Goal: Task Accomplishment & Management: Manage account settings

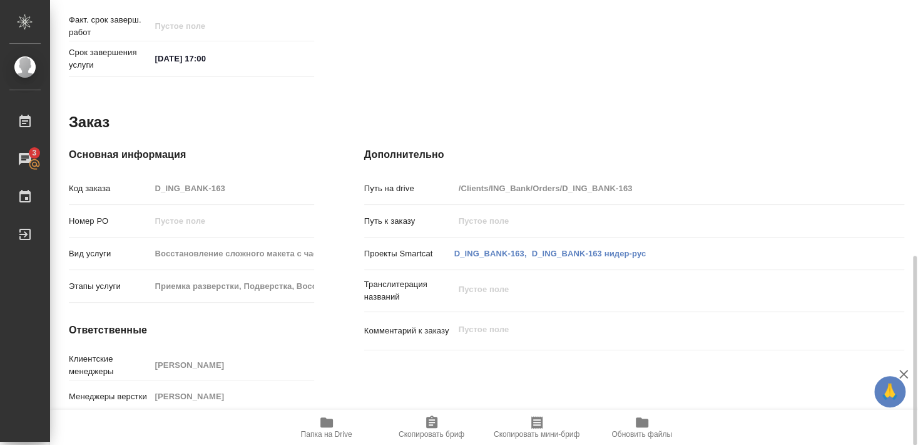
scroll to position [328, 0]
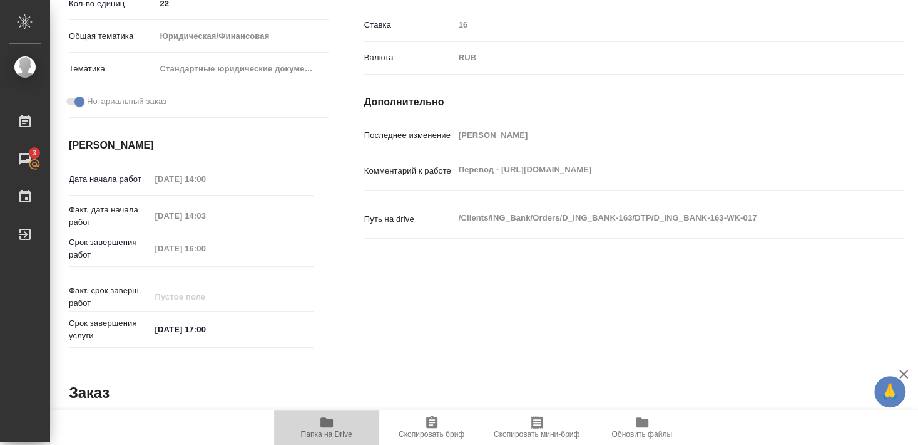
click at [327, 425] on icon "button" at bounding box center [327, 422] width 13 height 10
click at [319, 428] on icon "button" at bounding box center [326, 421] width 15 height 15
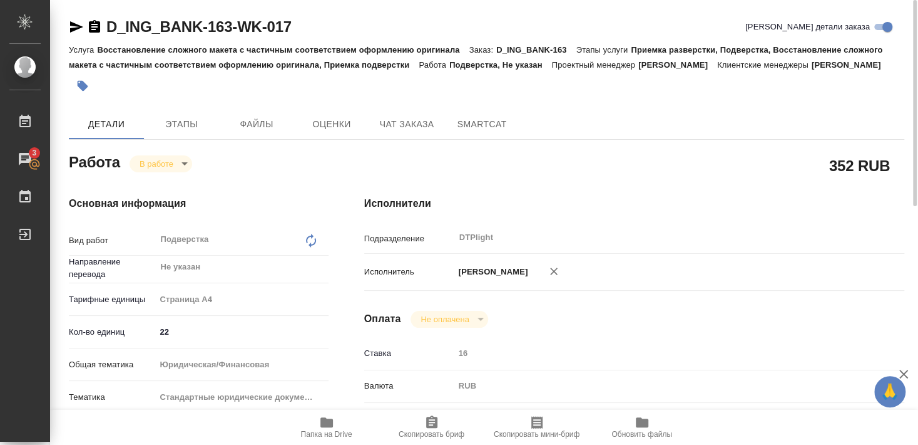
click at [75, 28] on icon "button" at bounding box center [76, 26] width 13 height 11
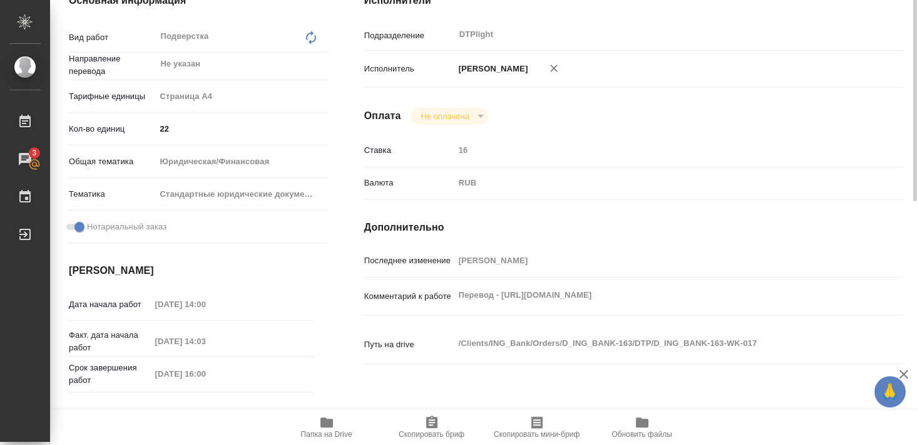
scroll to position [135, 0]
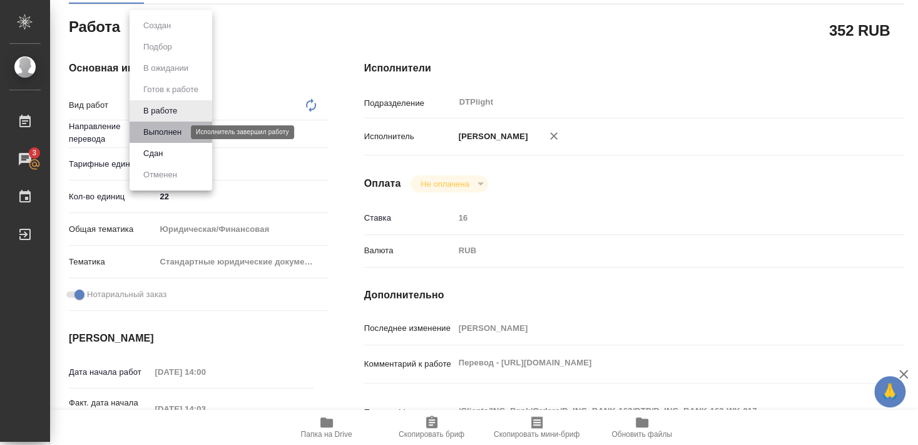
click at [162, 130] on button "Выполнен" at bounding box center [163, 132] width 46 height 14
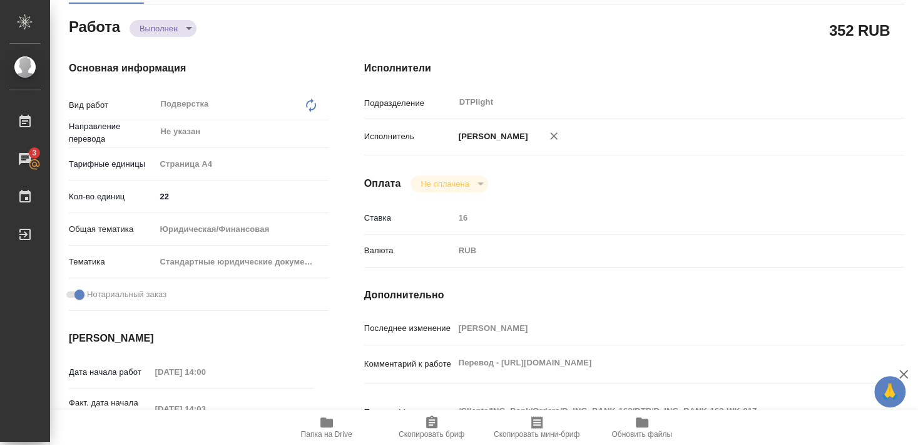
type textarea "x"
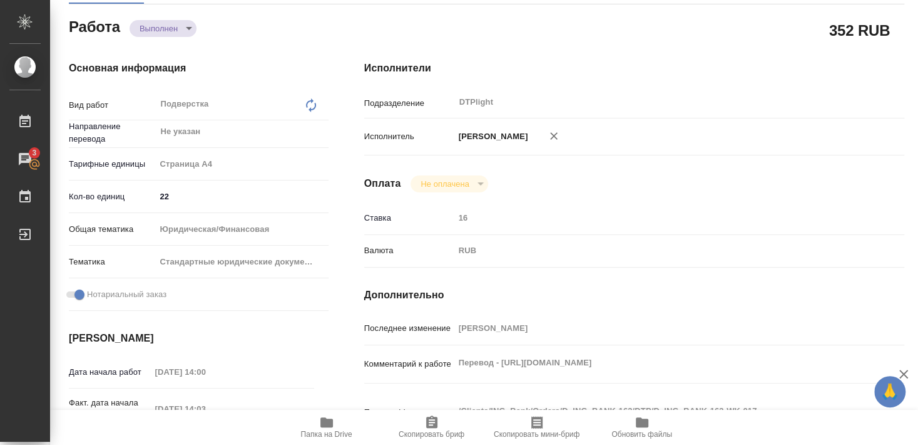
type textarea "x"
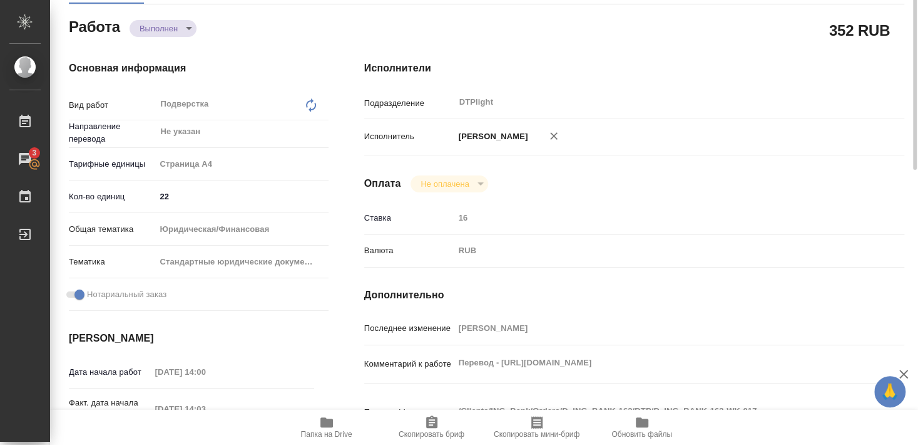
scroll to position [0, 0]
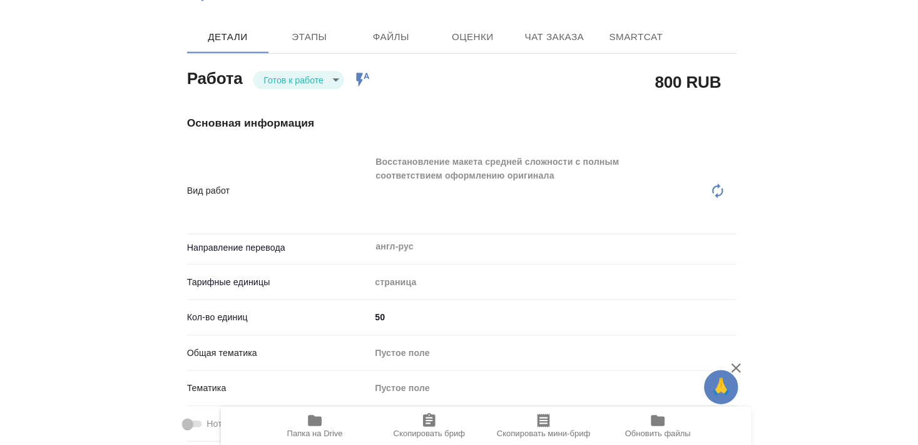
scroll to position [135, 0]
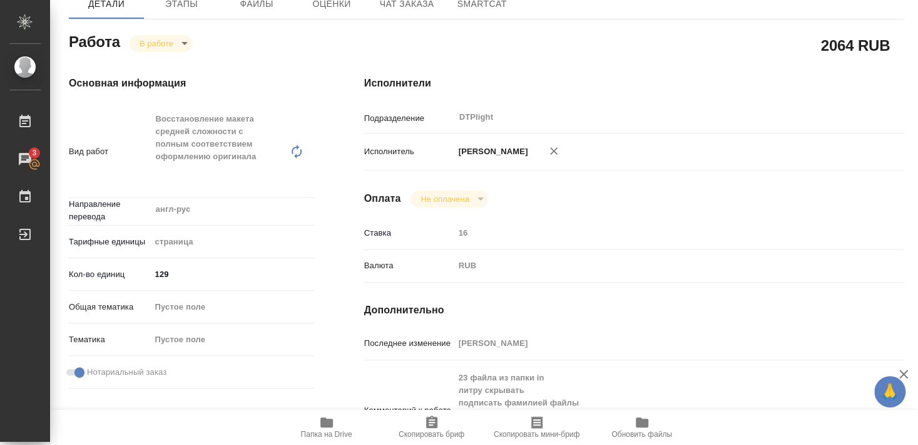
scroll to position [135, 0]
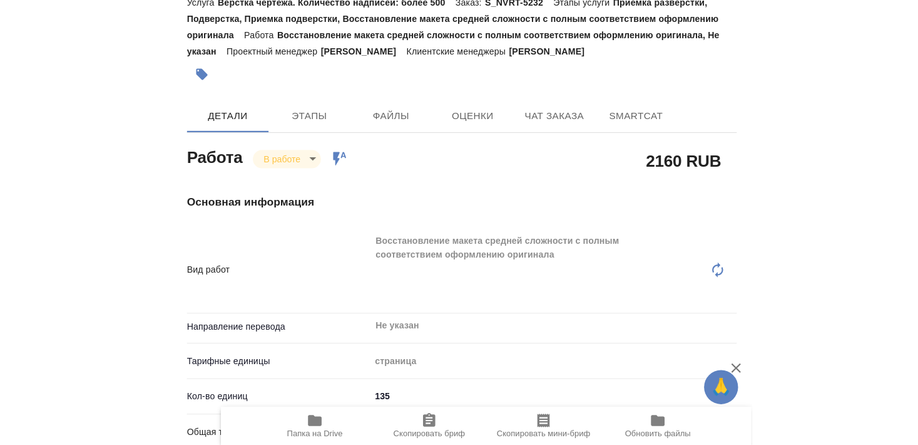
scroll to position [48, 0]
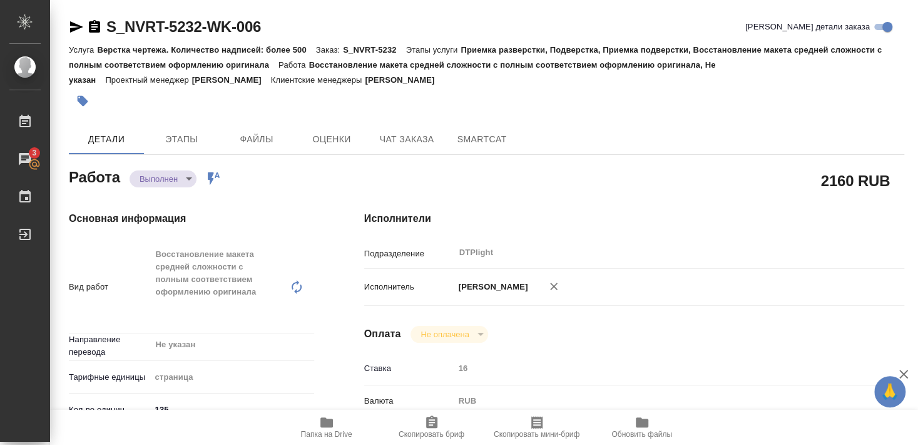
type textarea "x"
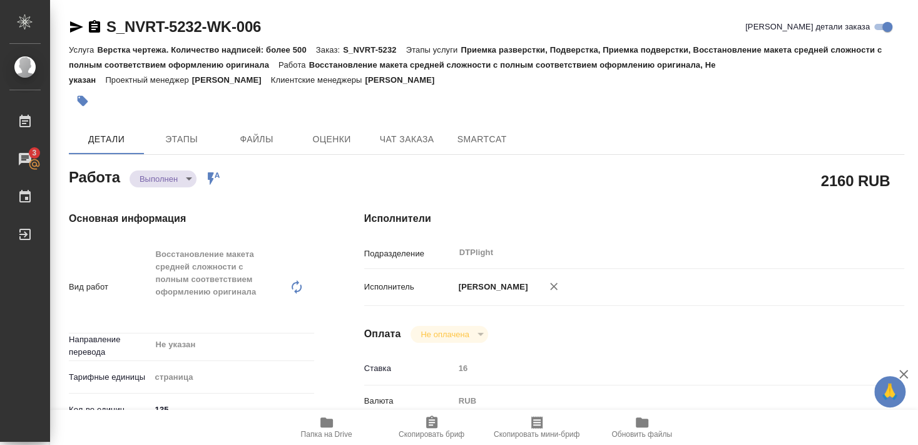
type textarea "x"
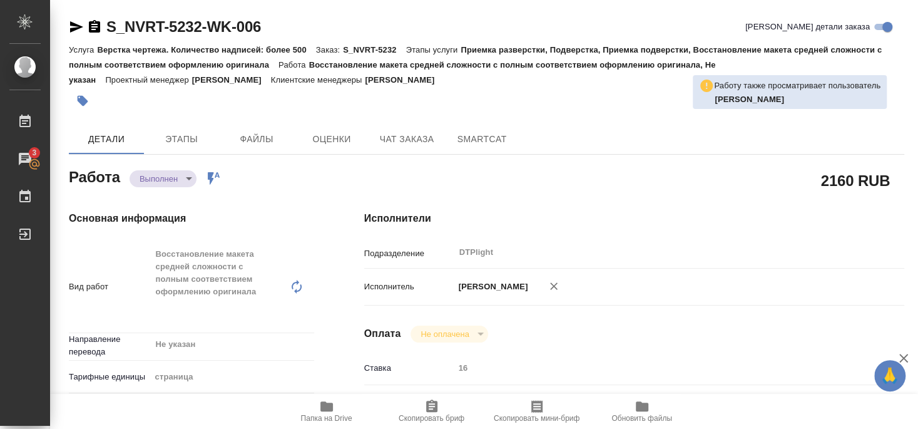
type textarea "x"
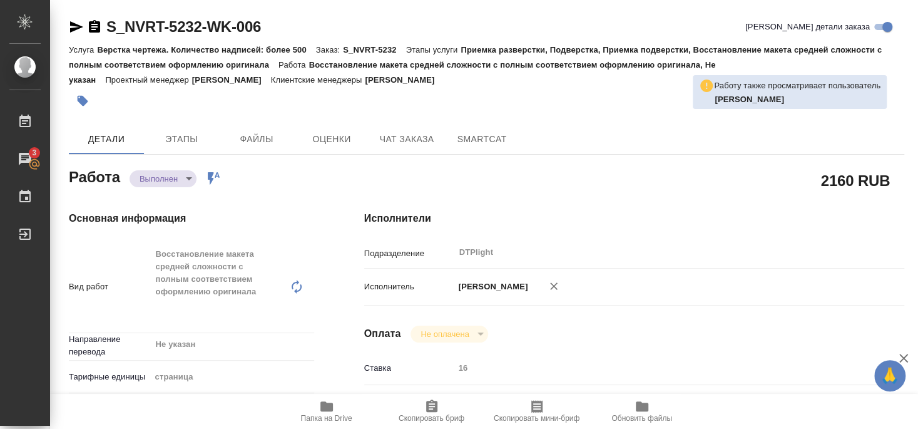
type textarea "x"
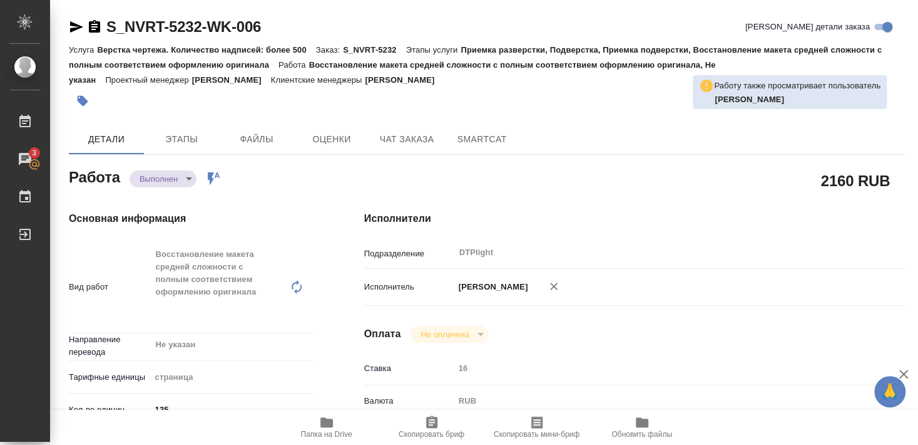
type textarea "x"
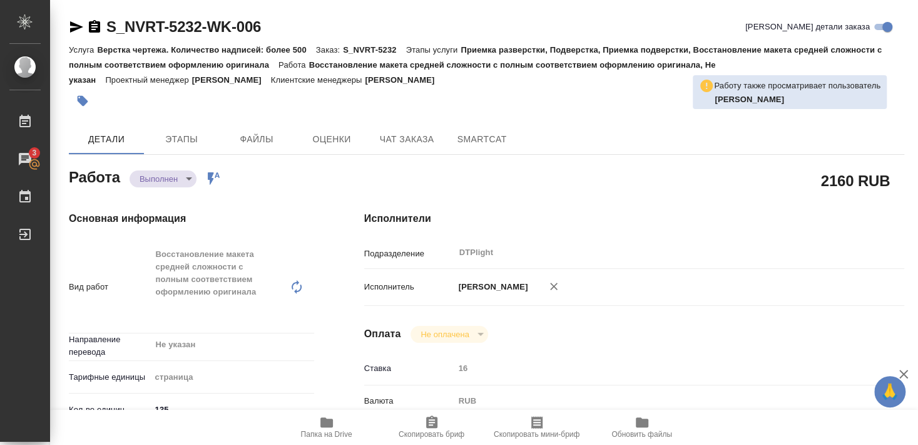
type textarea "x"
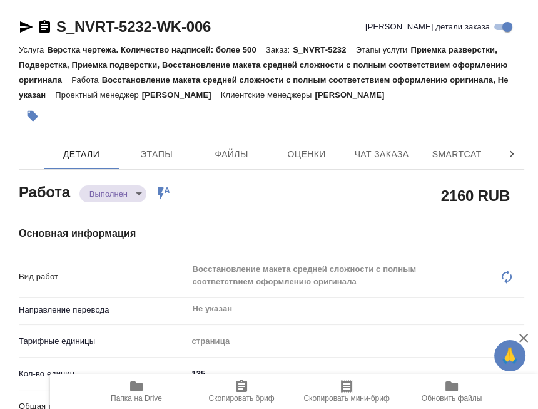
type textarea "x"
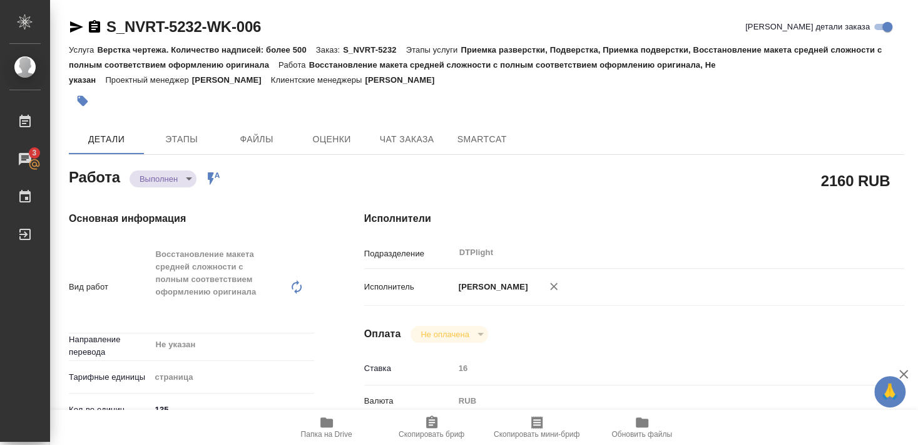
type textarea "x"
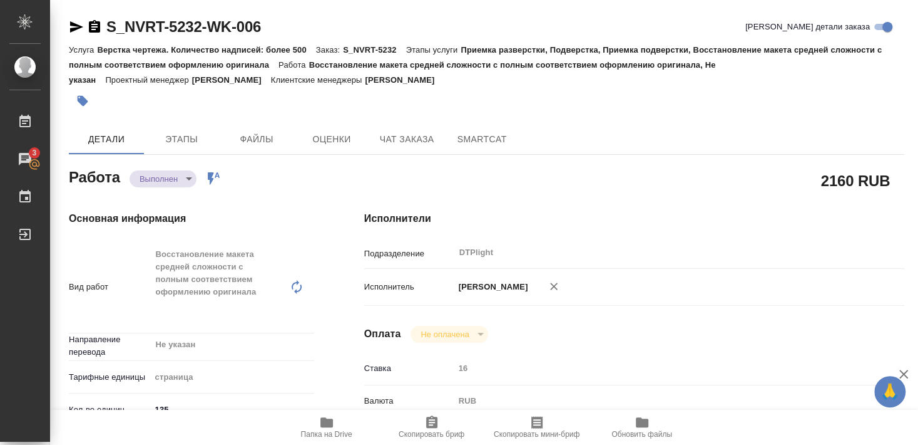
type textarea "x"
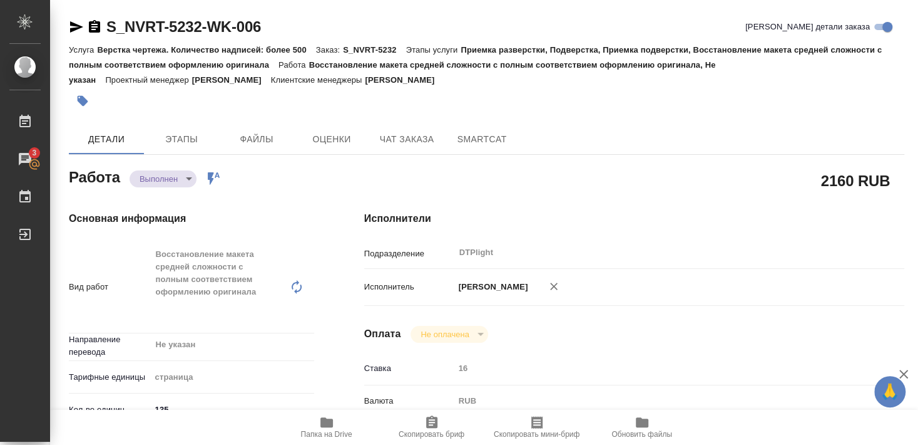
type textarea "x"
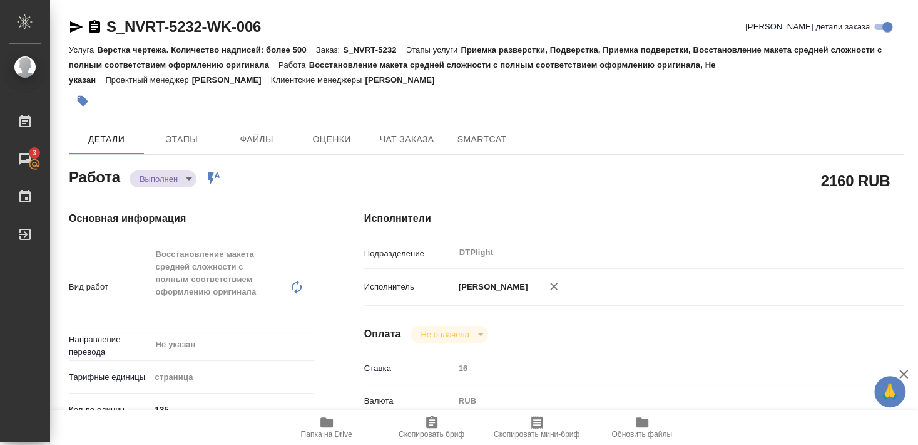
type textarea "x"
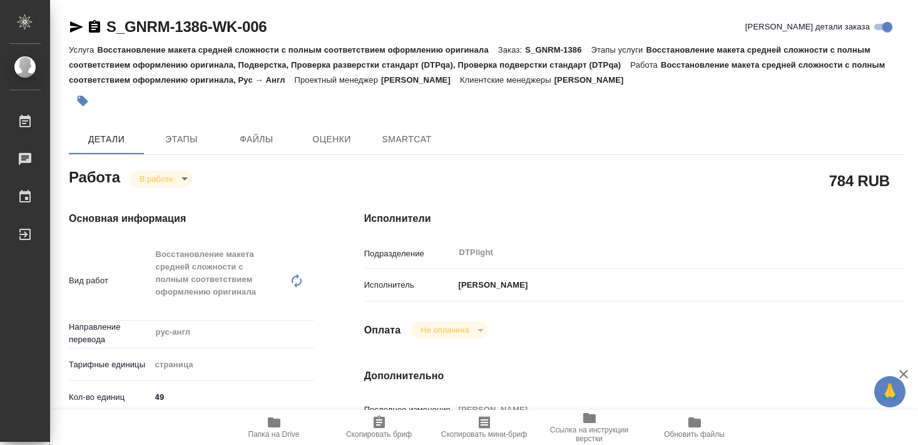
type textarea "x"
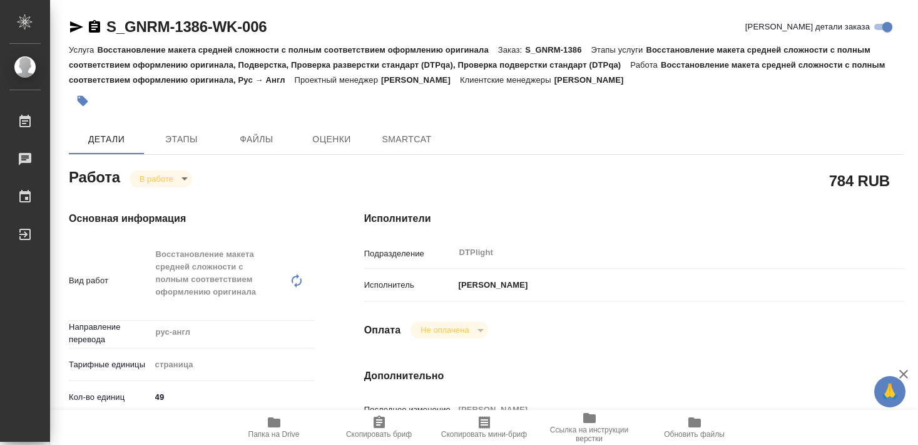
type textarea "x"
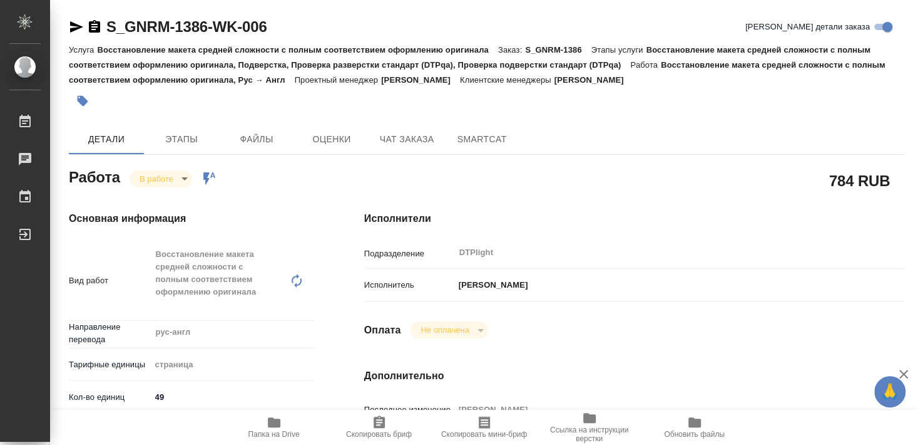
type textarea "x"
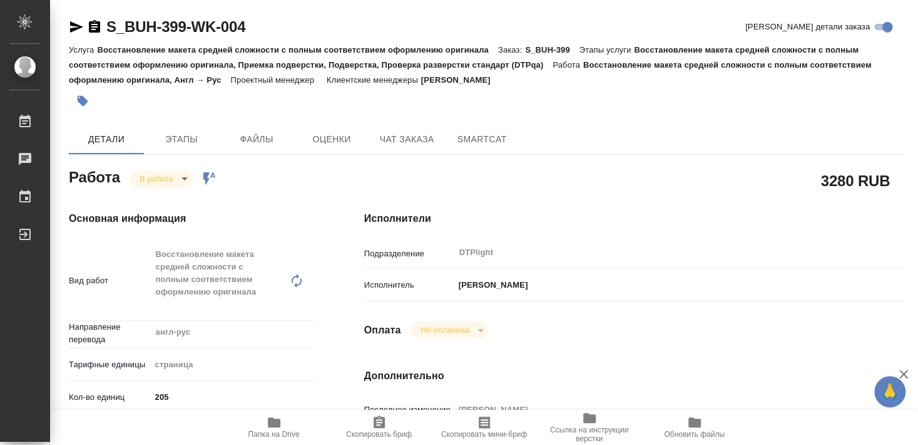
type textarea "x"
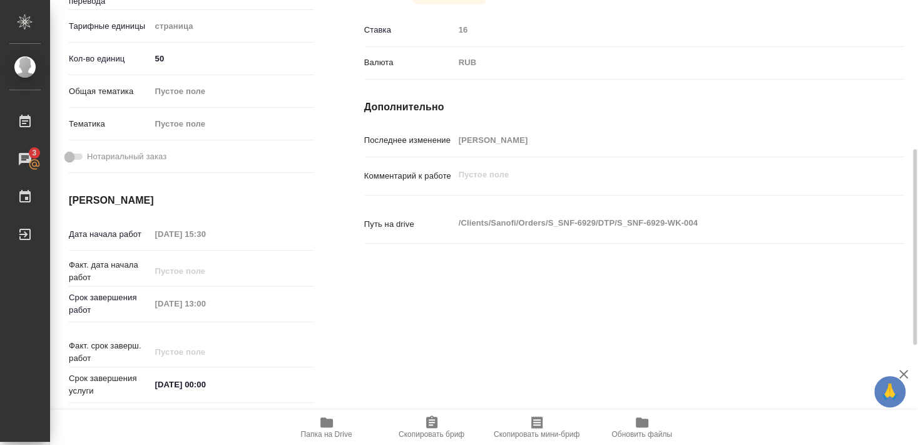
scroll to position [68, 0]
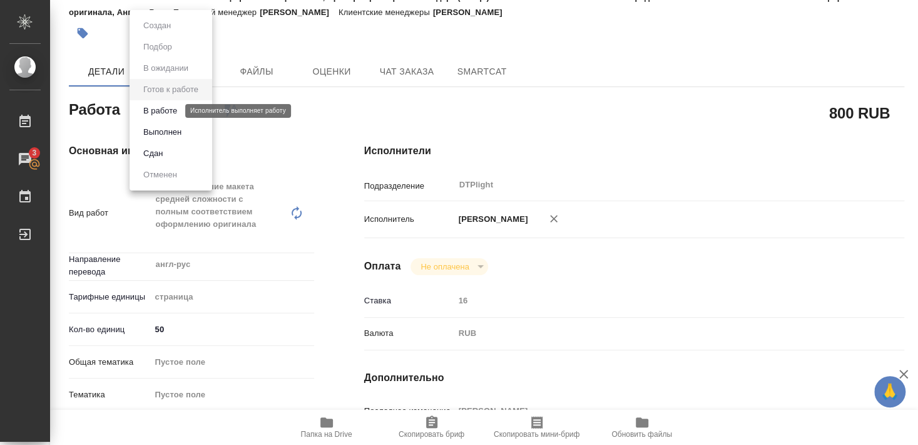
click at [165, 109] on button "В работе" at bounding box center [160, 111] width 41 height 14
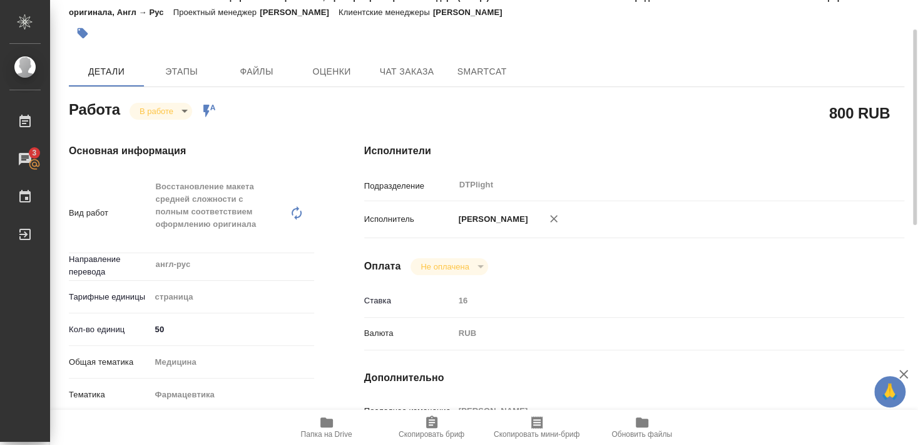
type textarea "x"
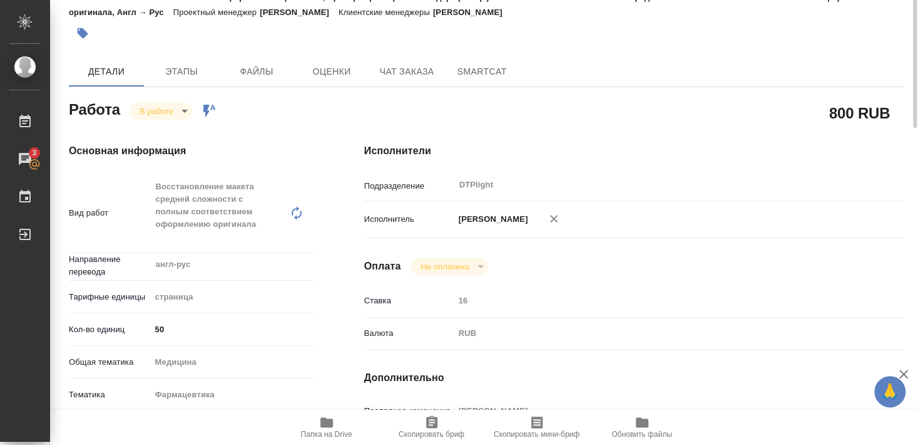
scroll to position [0, 0]
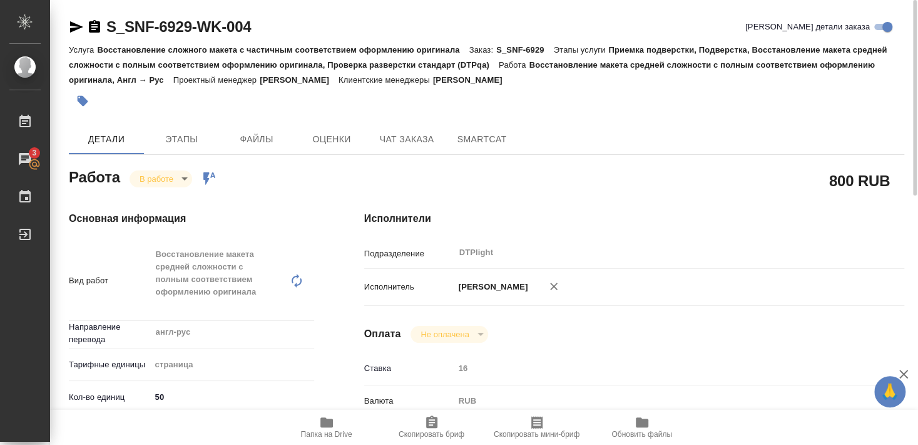
type textarea "x"
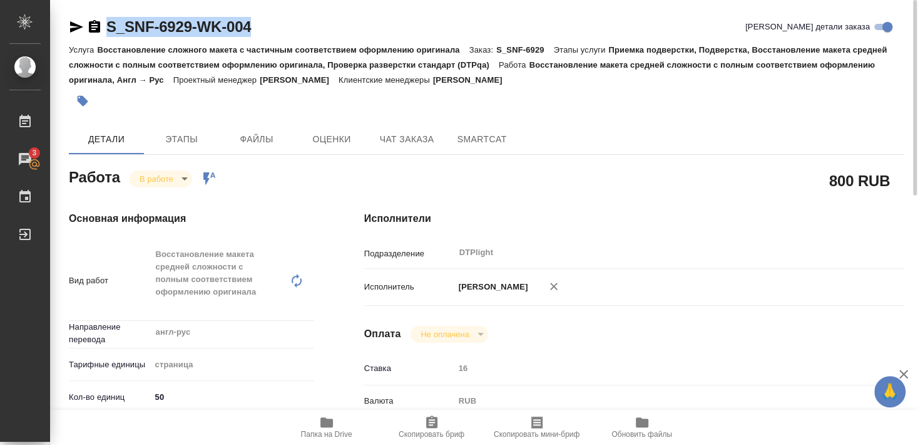
drag, startPoint x: 105, startPoint y: 38, endPoint x: 262, endPoint y: 37, distance: 157.8
click at [262, 37] on div "S_SNF-6929-WK-004 Кратко детали заказа" at bounding box center [487, 29] width 836 height 25
copy link "S_SNF-6929-WK-004"
type textarea "x"
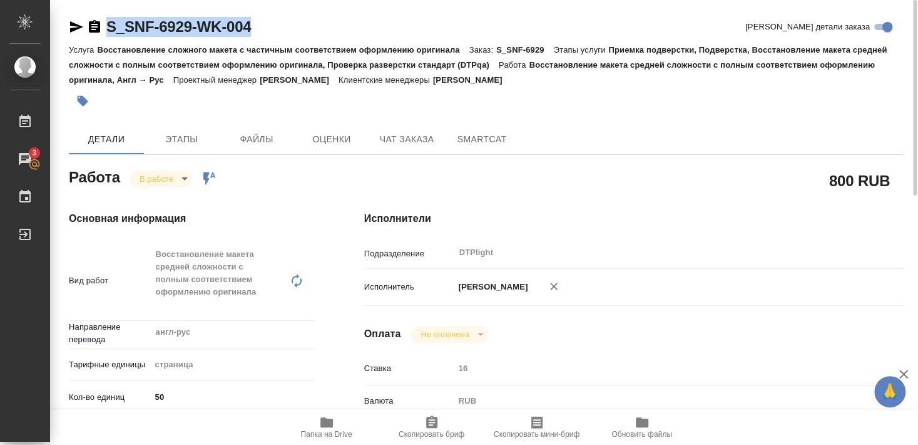
type textarea "x"
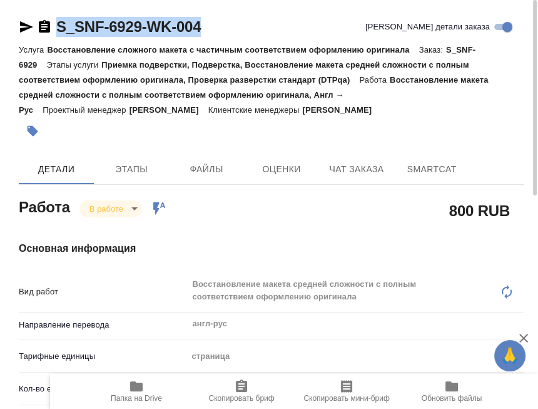
click at [202, 200] on div "800 RUB" at bounding box center [364, 210] width 371 height 81
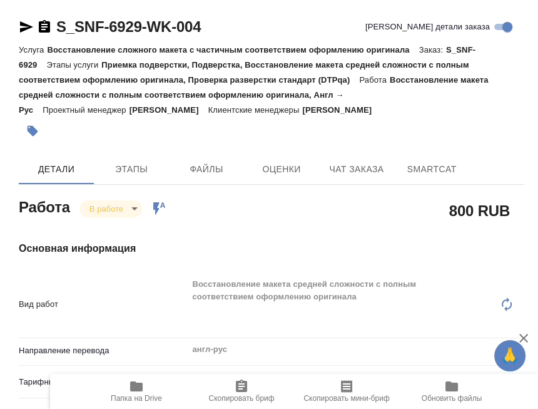
type textarea "x"
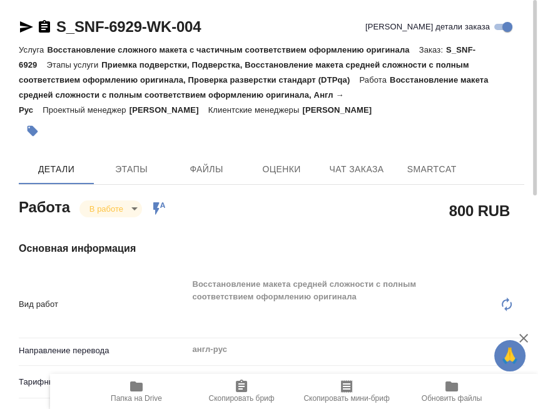
type textarea "x"
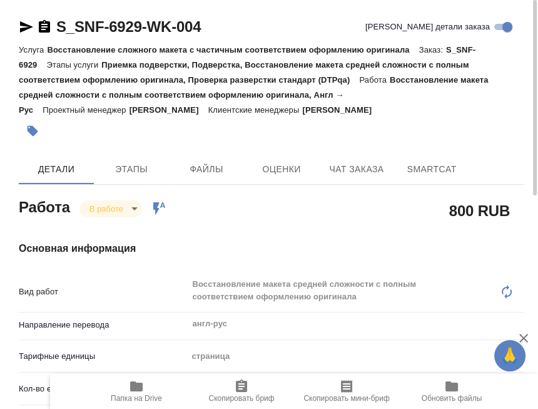
type textarea "x"
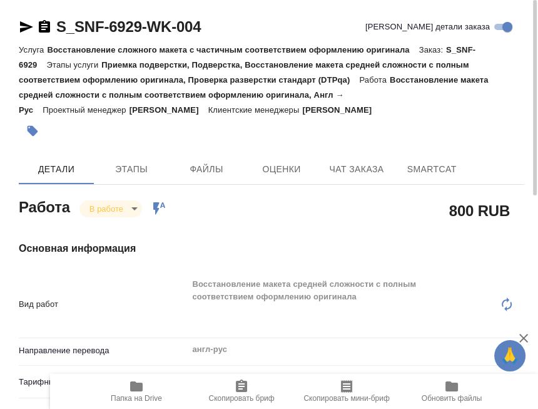
type textarea "x"
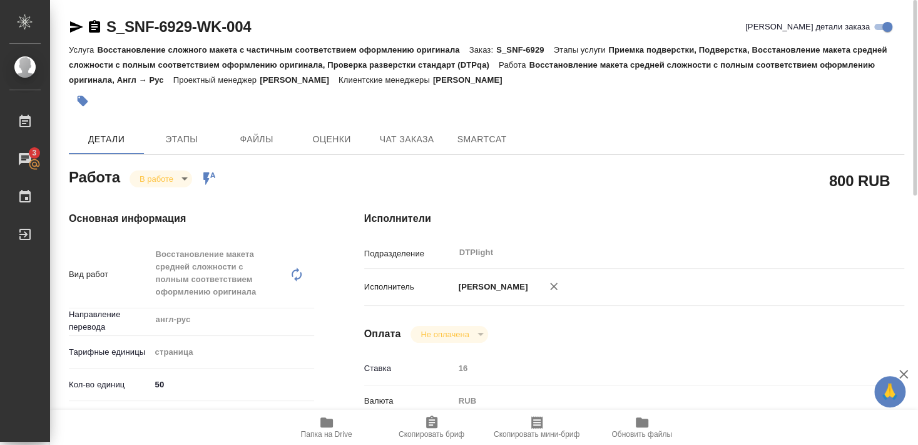
type textarea "x"
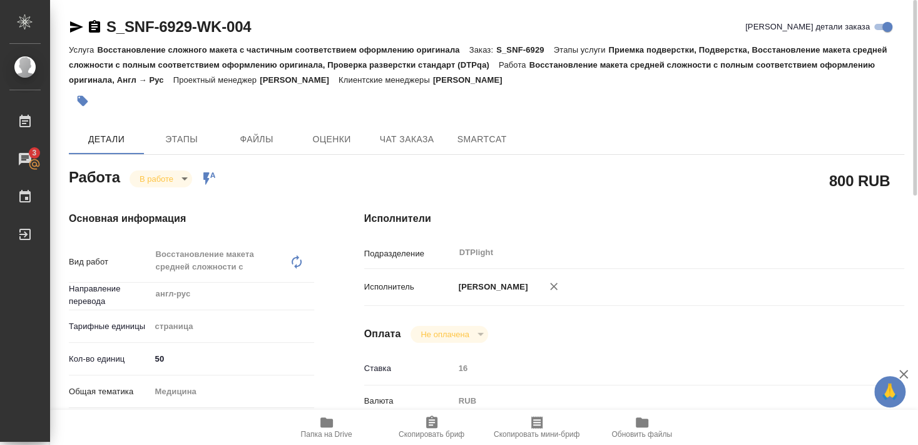
type textarea "x"
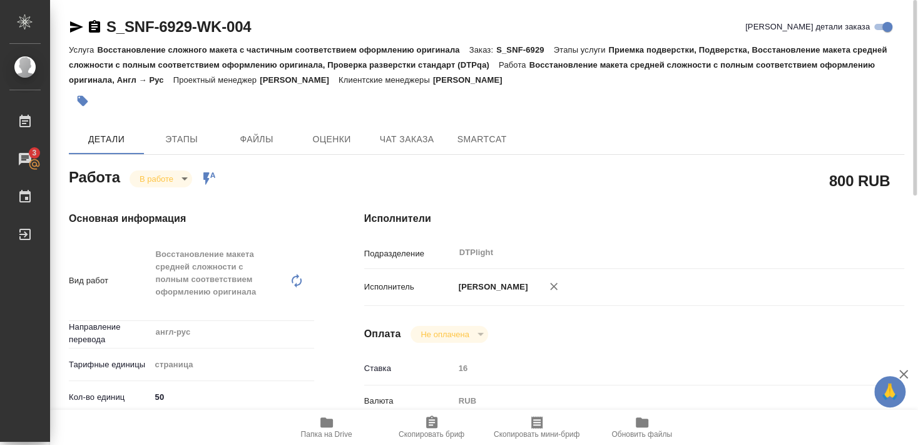
type textarea "x"
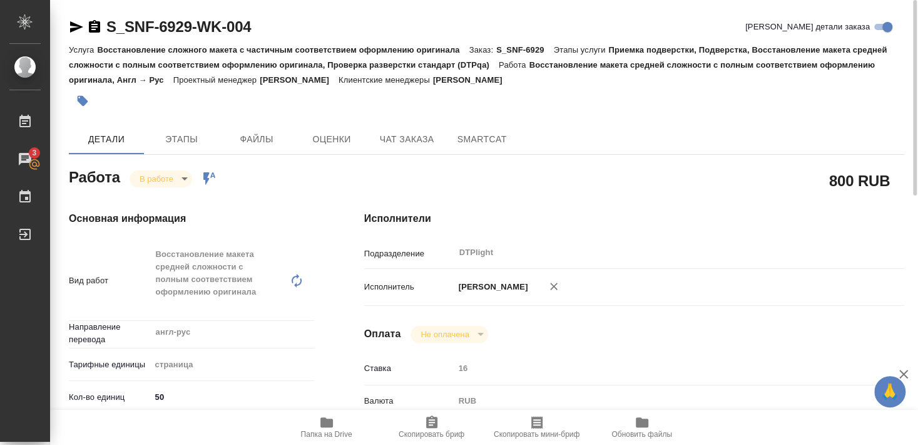
type textarea "x"
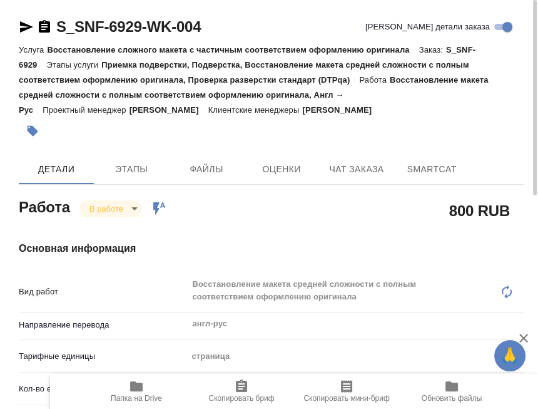
type textarea "x"
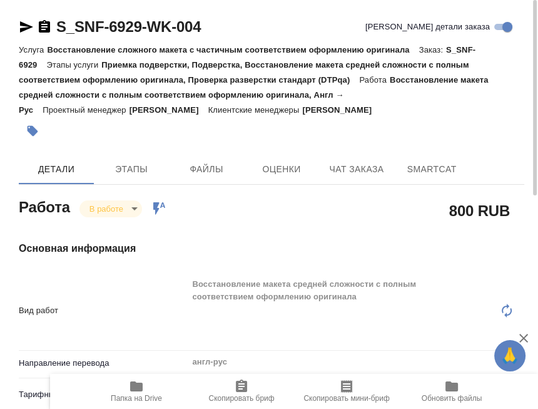
type textarea "x"
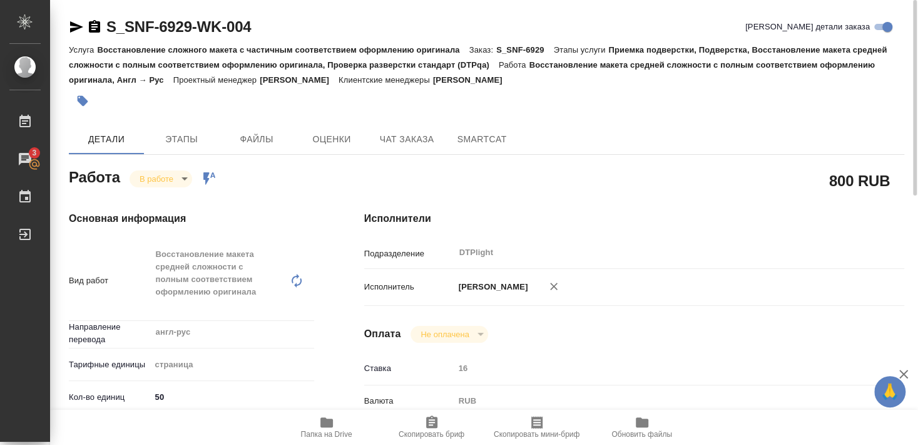
type textarea "x"
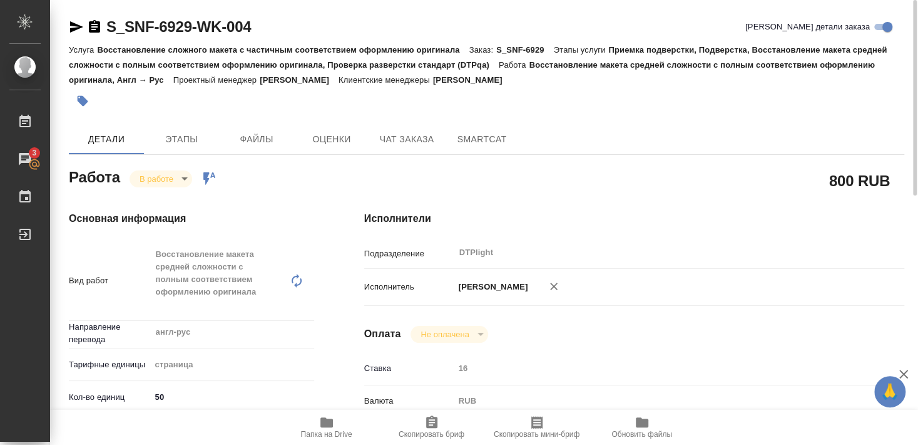
type textarea "x"
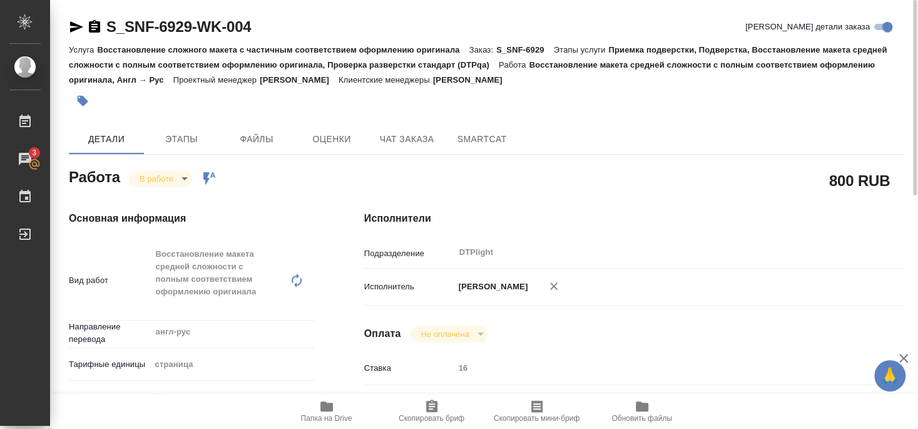
type textarea "x"
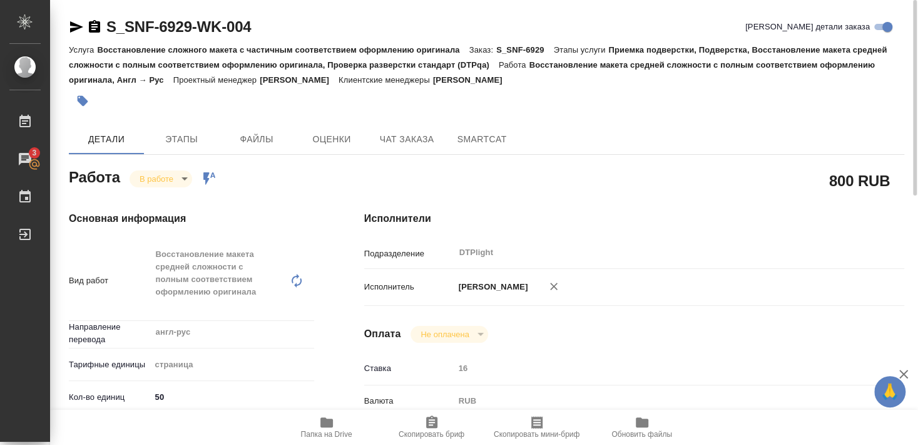
type textarea "x"
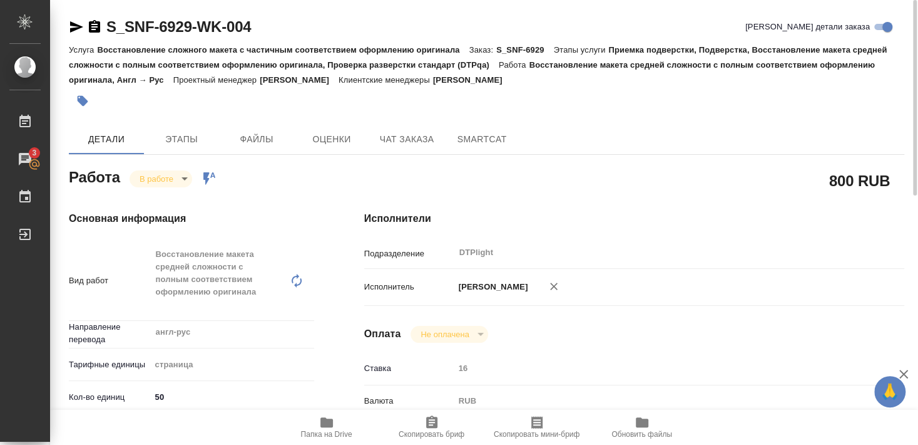
type textarea "x"
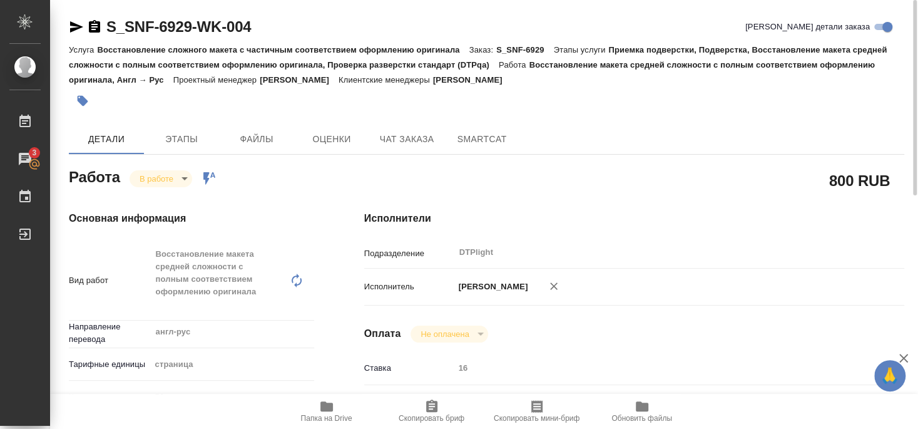
type textarea "x"
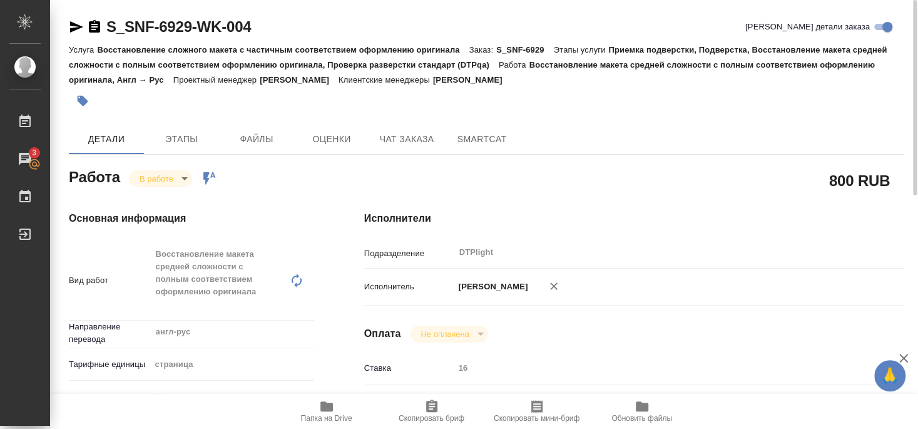
type textarea "x"
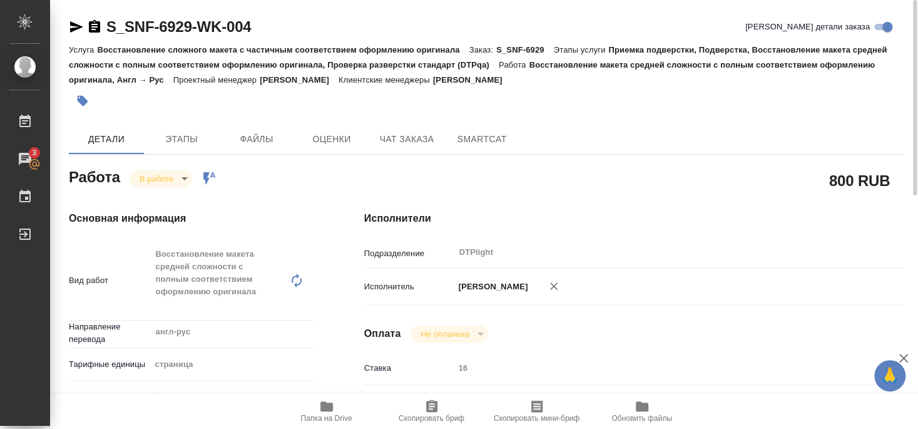
type textarea "x"
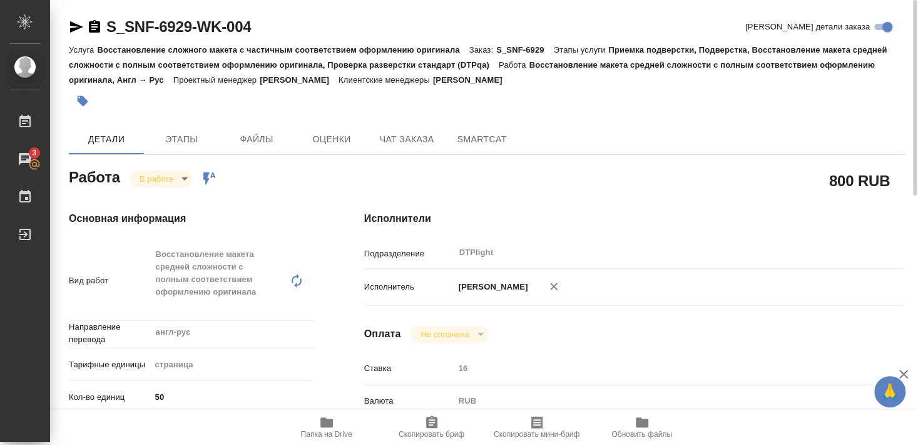
type textarea "x"
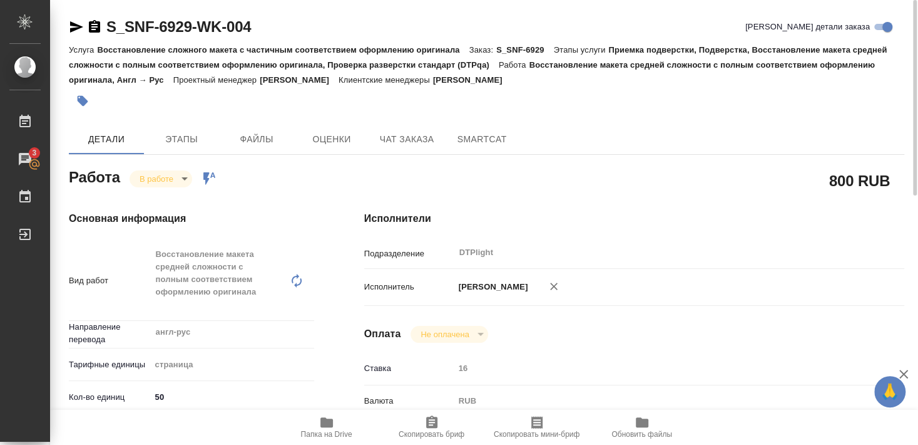
type textarea "x"
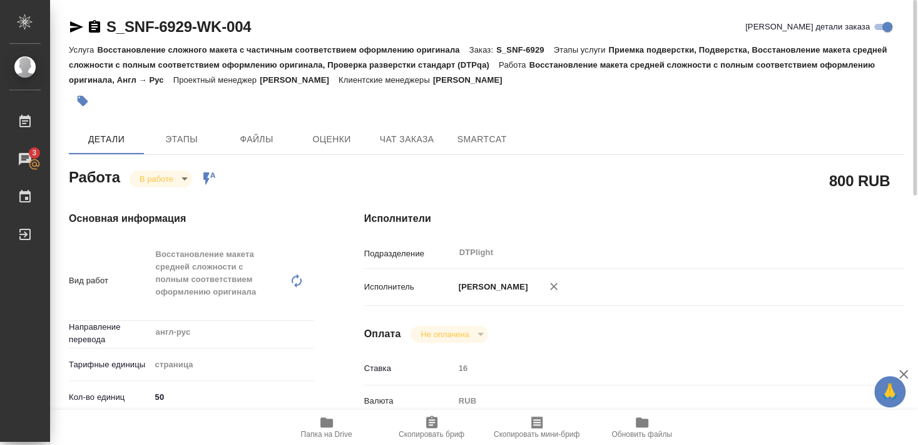
type textarea "x"
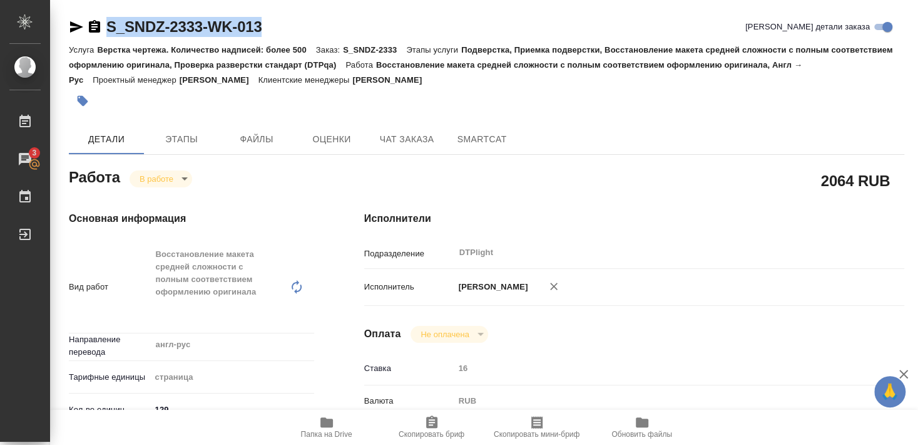
drag, startPoint x: 133, startPoint y: 39, endPoint x: 277, endPoint y: 32, distance: 144.8
click at [277, 32] on div "S_SNDZ-2333-WK-013 [PERSON_NAME] детали заказа" at bounding box center [487, 29] width 836 height 25
copy div "S_SNDZ-2333-WK-013"
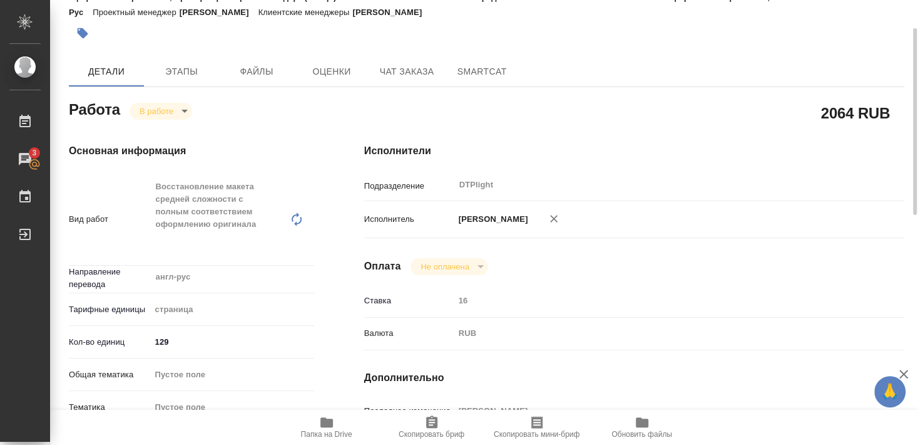
scroll to position [203, 0]
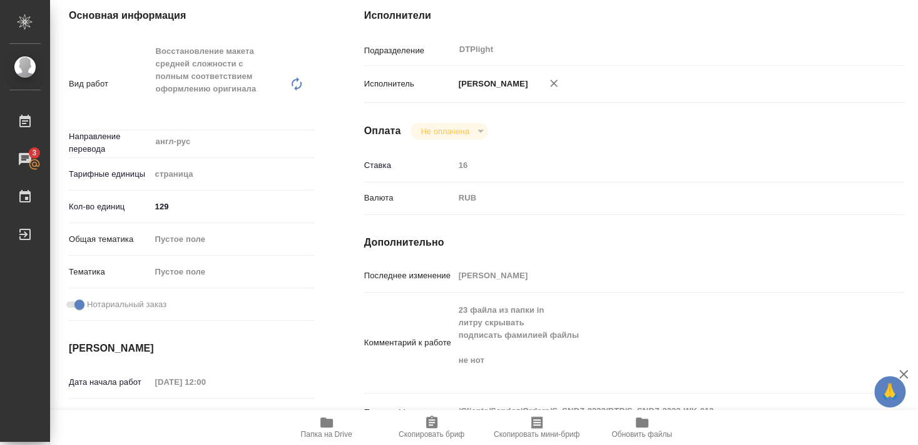
click at [317, 425] on span "Папка на Drive" at bounding box center [327, 426] width 90 height 24
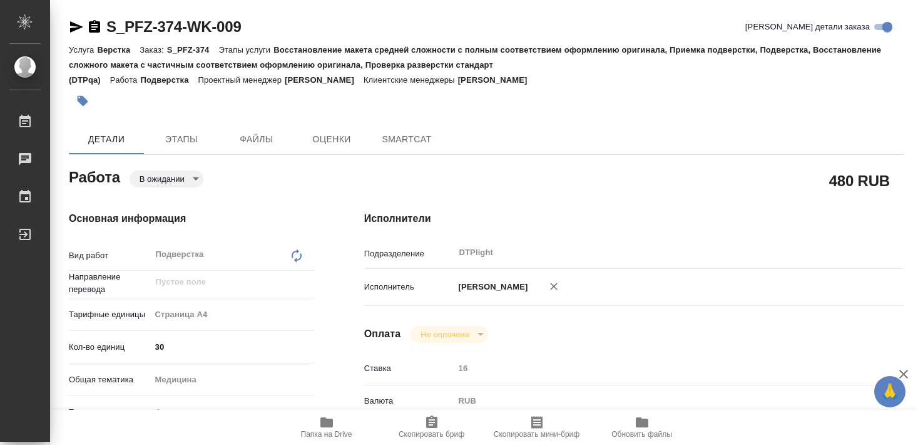
type textarea "x"
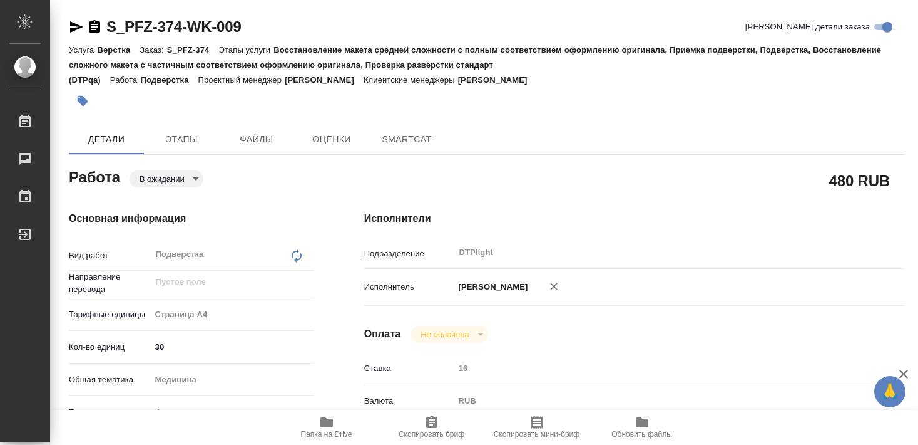
type textarea "x"
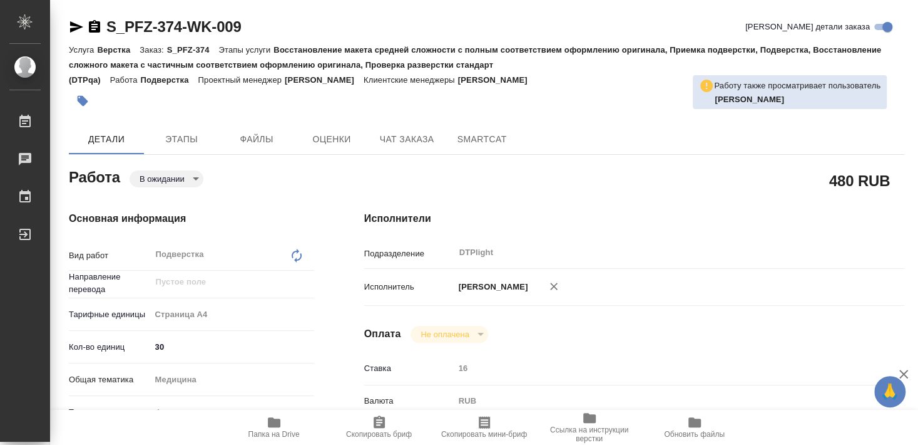
type textarea "x"
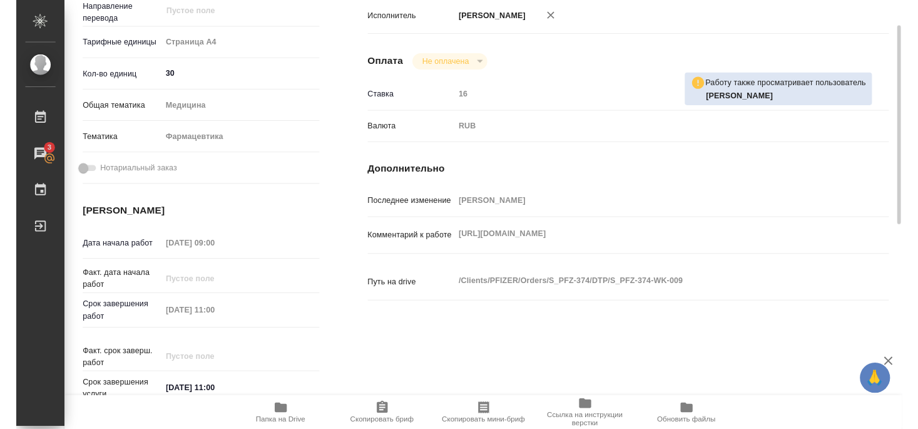
scroll to position [203, 0]
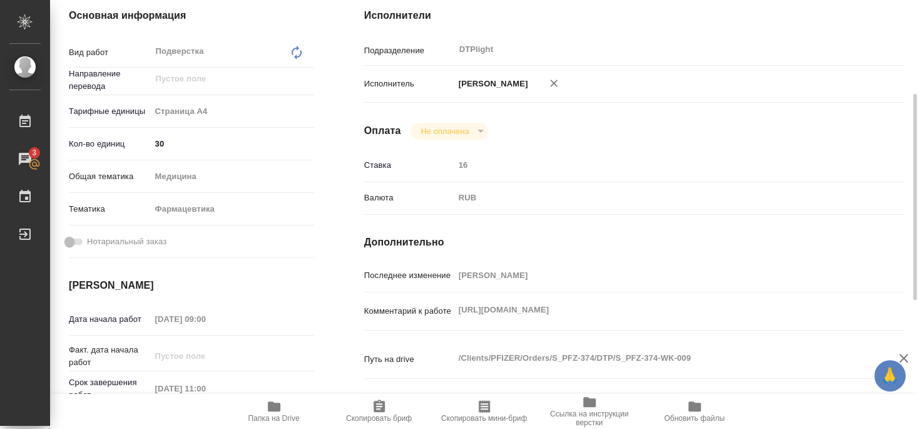
type textarea "x"
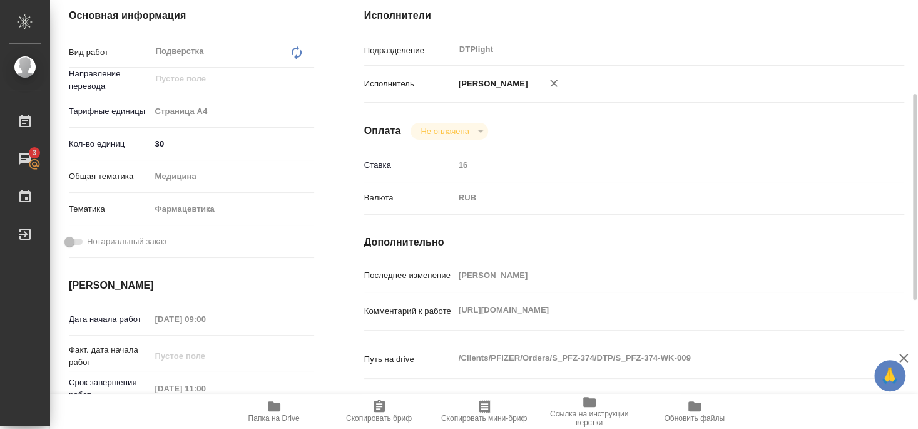
type textarea "x"
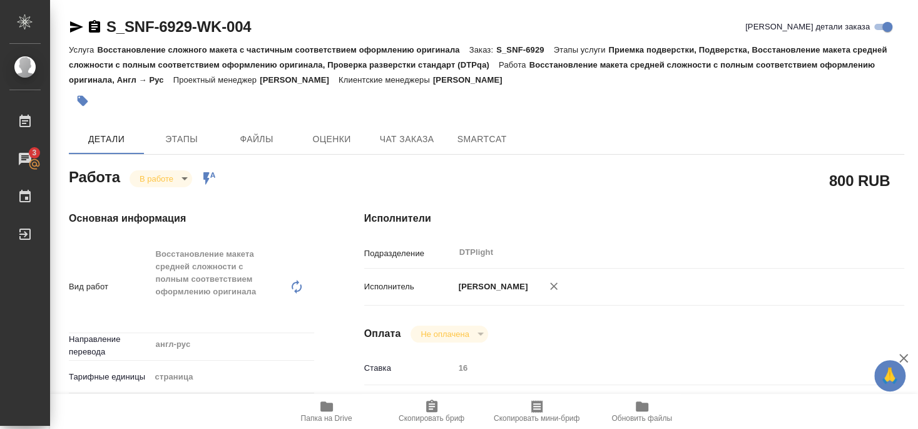
click at [73, 24] on icon "button" at bounding box center [76, 26] width 13 height 11
